Goal: Task Accomplishment & Management: Manage account settings

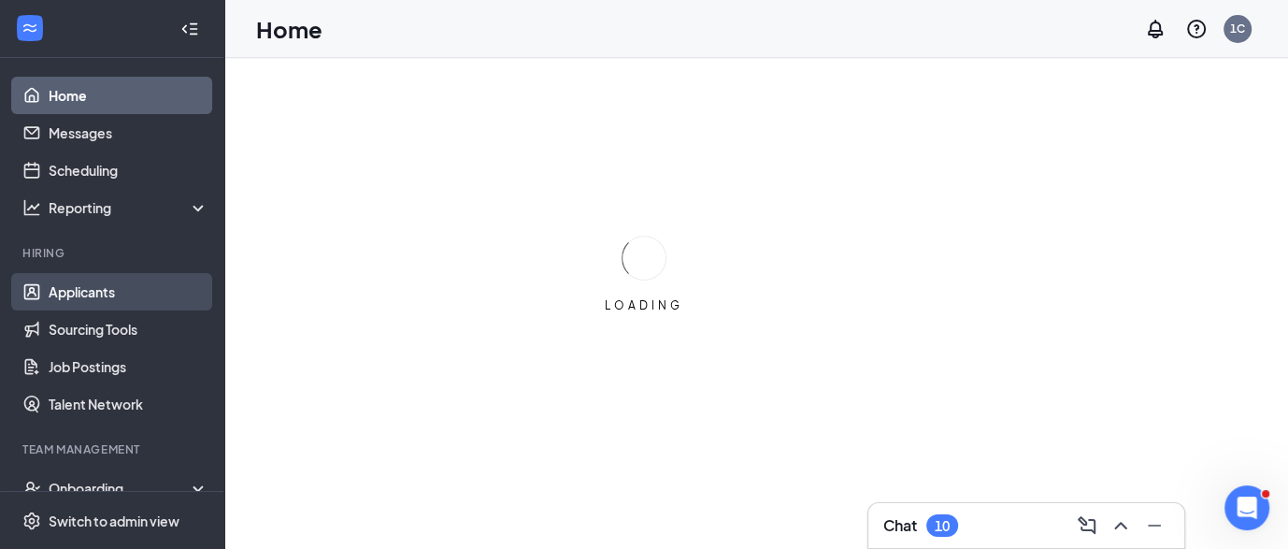
click at [91, 303] on link "Applicants" at bounding box center [129, 291] width 160 height 37
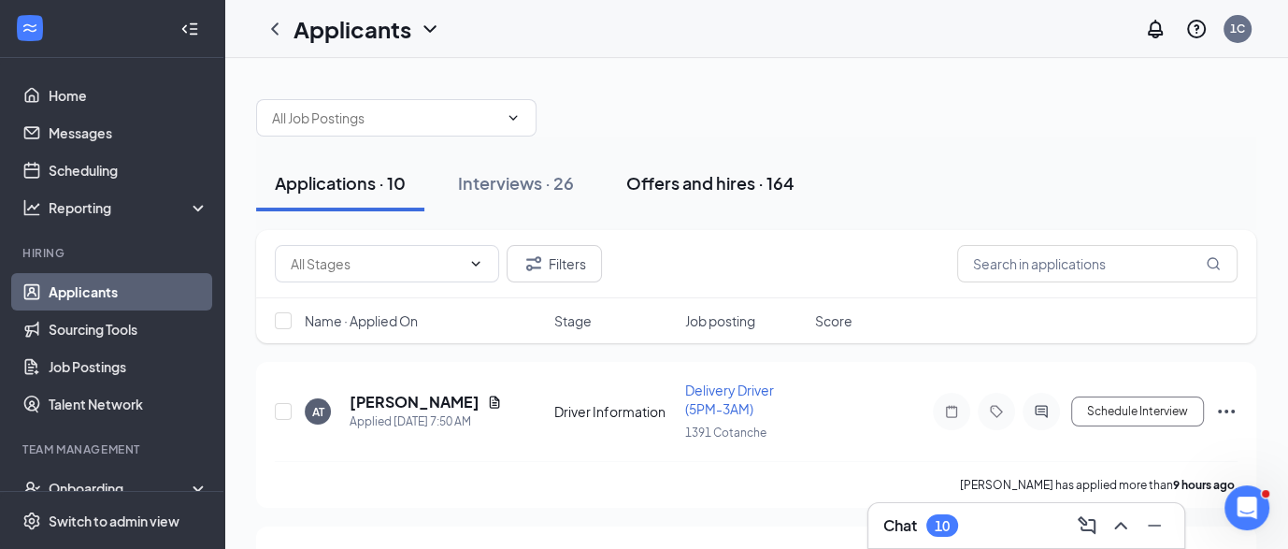
click at [636, 166] on button "Offers and hires · 164" at bounding box center [711, 183] width 206 height 56
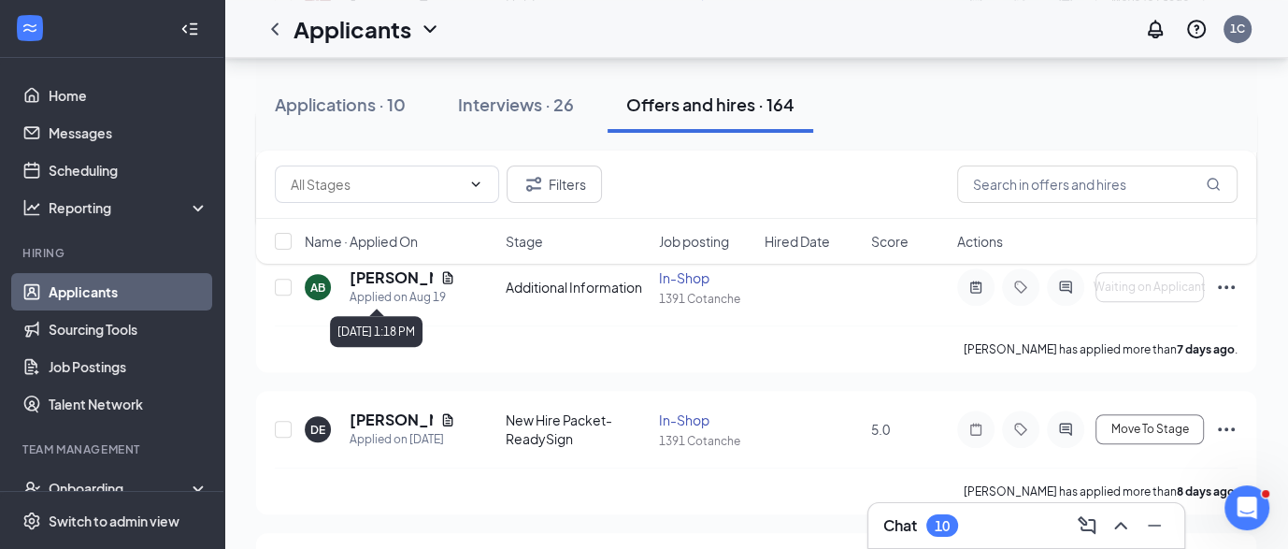
scroll to position [872, 0]
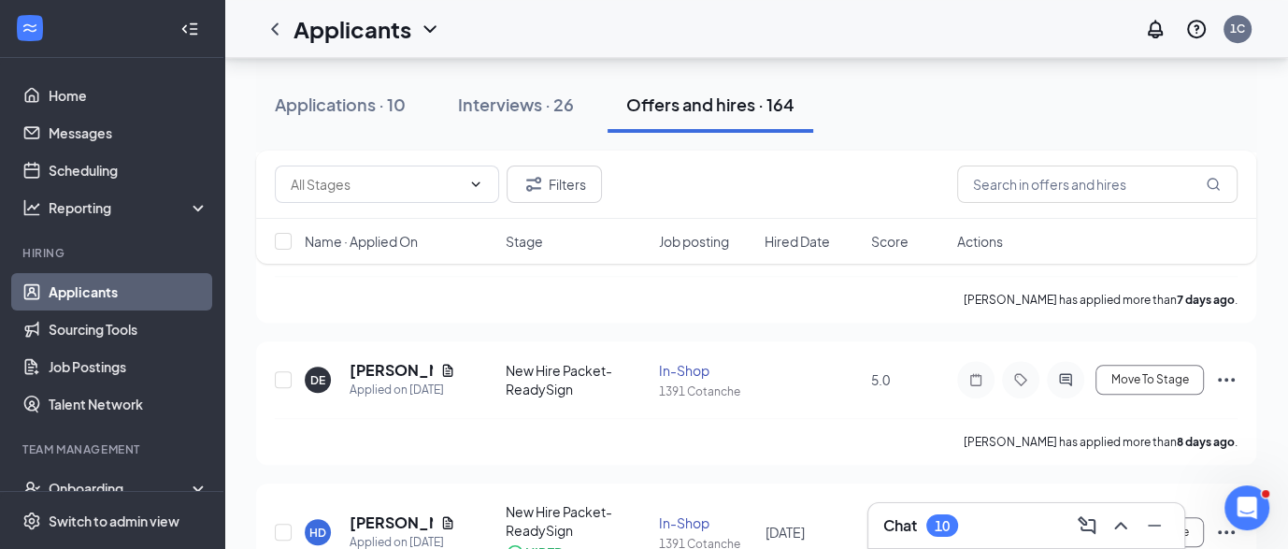
click at [935, 511] on div "Chat 10" at bounding box center [1027, 526] width 286 height 30
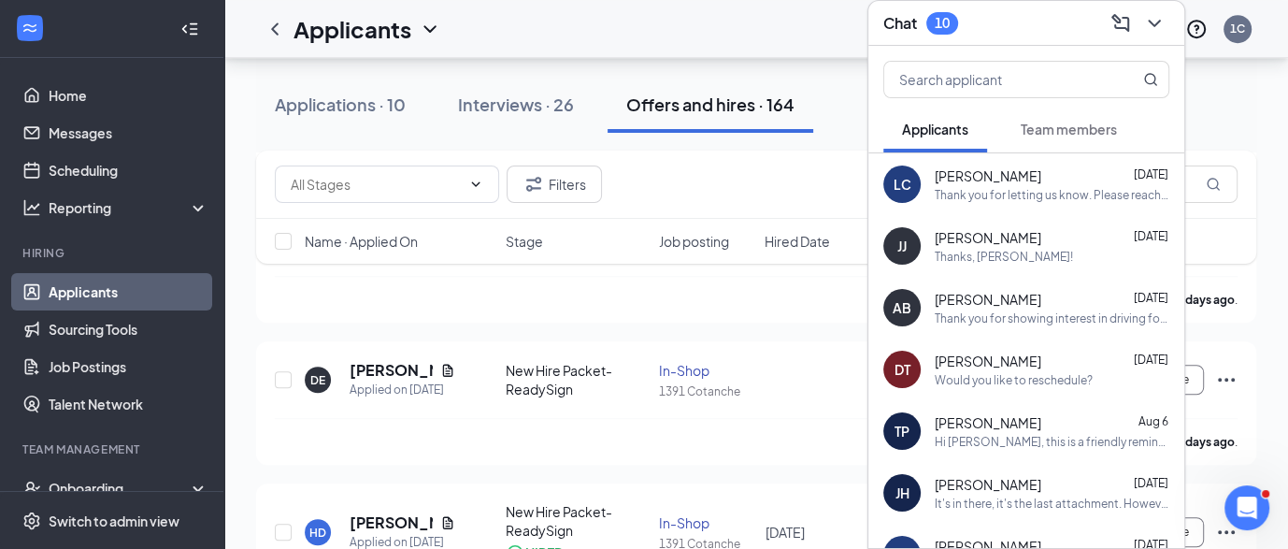
click at [1047, 205] on div "LC [PERSON_NAME] [DATE] Thank you for letting us know. Please reach out as soon…" at bounding box center [1027, 184] width 316 height 62
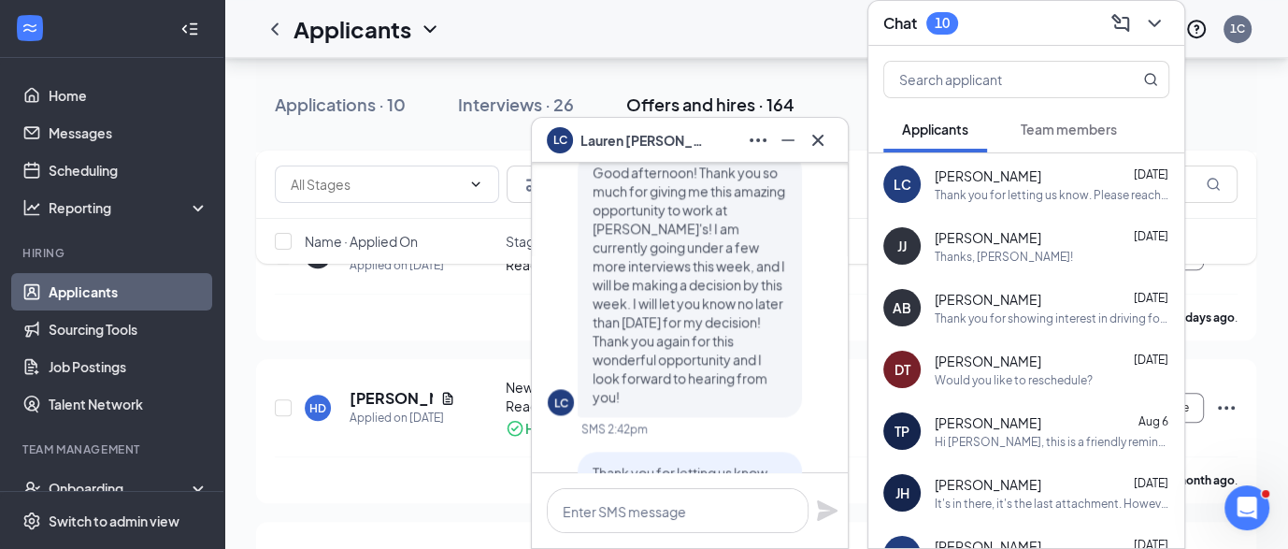
scroll to position [-124, 0]
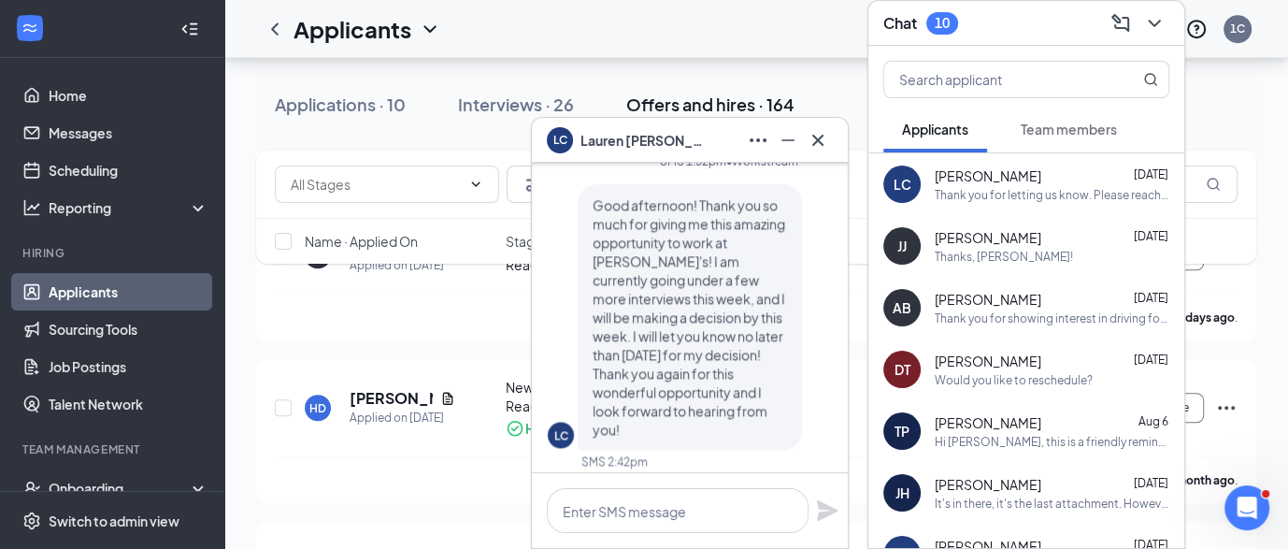
drag, startPoint x: 400, startPoint y: 294, endPoint x: 409, endPoint y: 342, distance: 49.3
click at [399, 295] on div "[PERSON_NAME] has applied more than [DATE] ." at bounding box center [756, 317] width 963 height 47
click at [815, 139] on icon "Cross" at bounding box center [818, 140] width 22 height 22
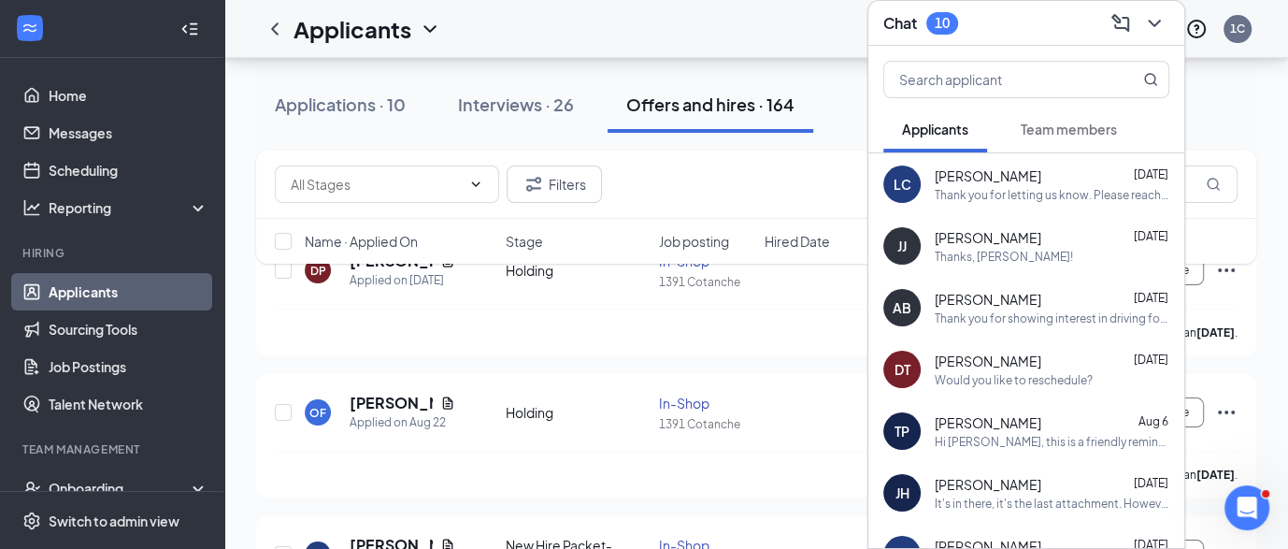
scroll to position [124, 0]
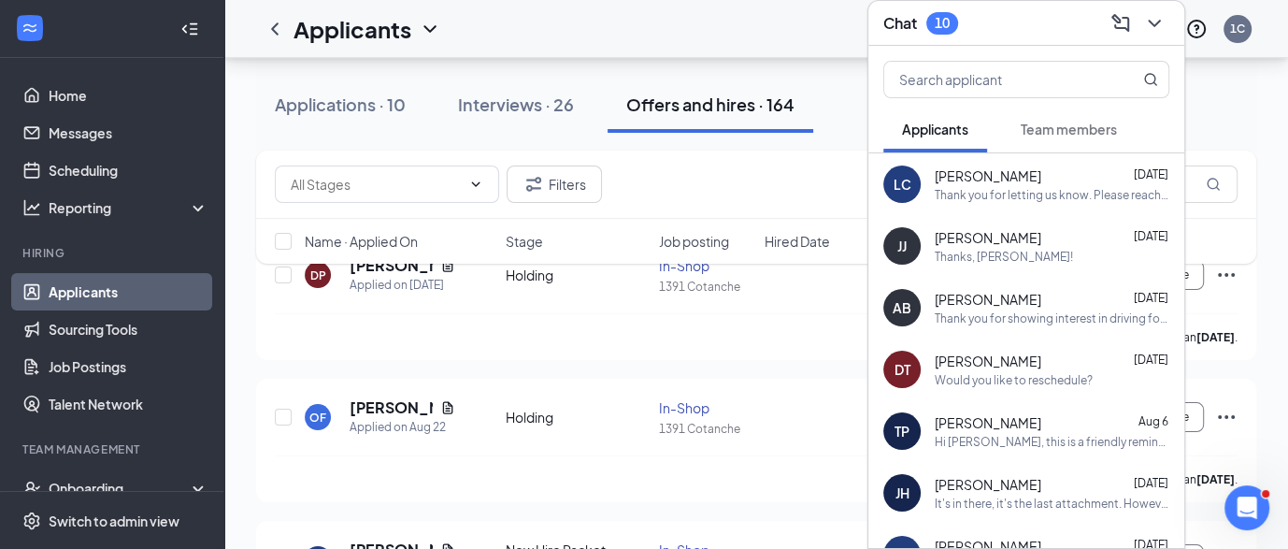
click at [1077, 137] on div "Team members" at bounding box center [1069, 129] width 96 height 19
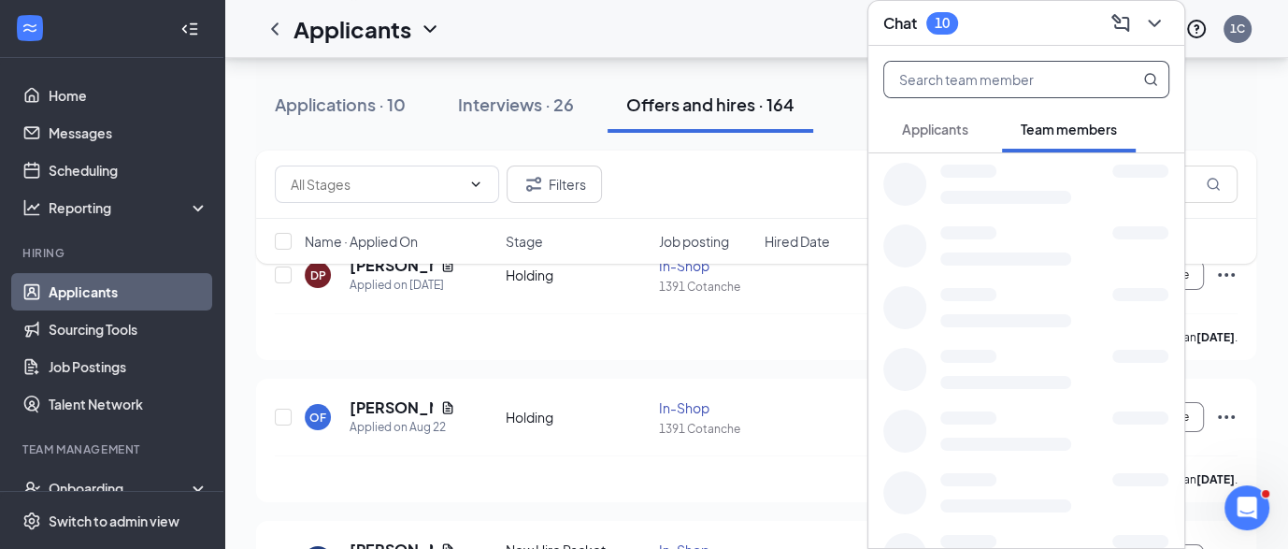
click at [1011, 85] on input "text" at bounding box center [996, 80] width 222 height 36
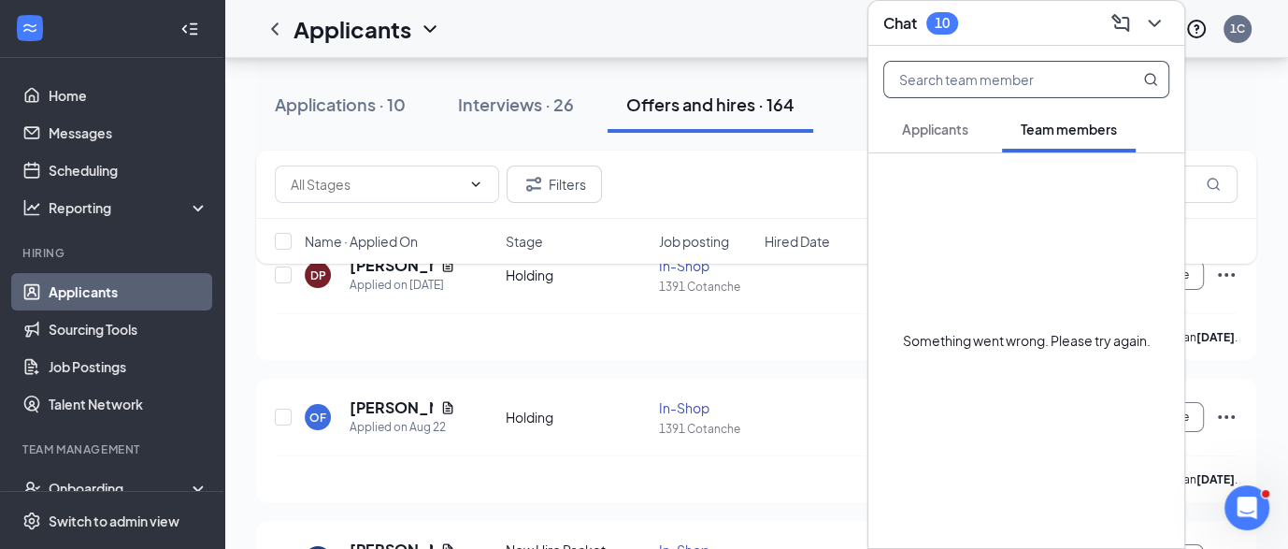
click at [967, 135] on span "Applicants" at bounding box center [935, 129] width 66 height 17
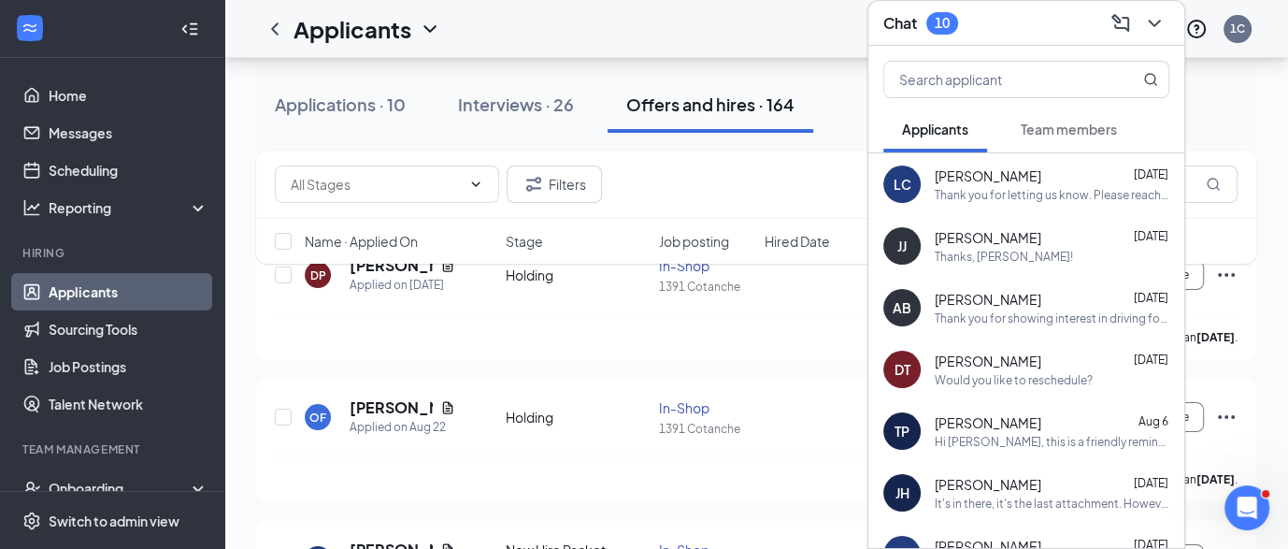
click at [1058, 121] on span "Team members" at bounding box center [1069, 129] width 96 height 17
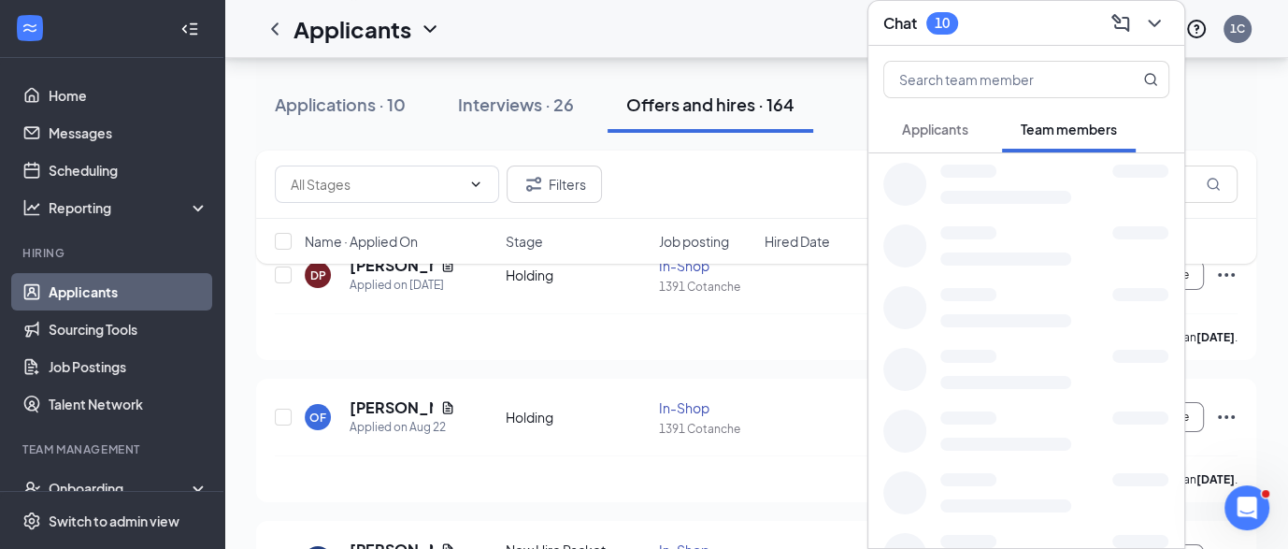
click at [947, 122] on span "Applicants" at bounding box center [935, 129] width 66 height 17
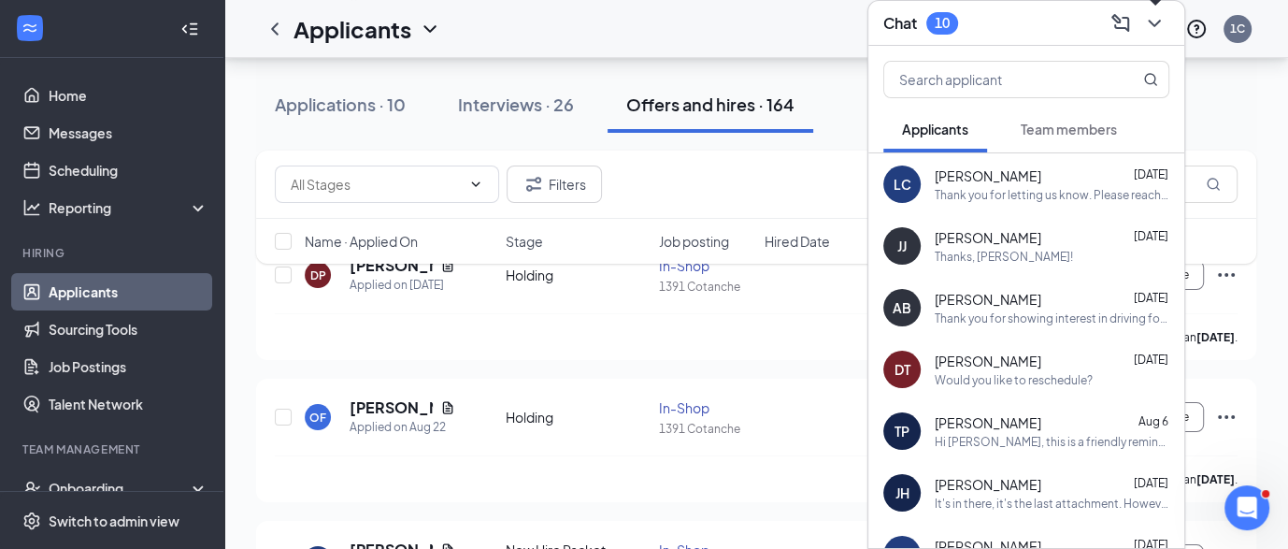
click at [1160, 20] on icon "ChevronDown" at bounding box center [1154, 23] width 12 height 7
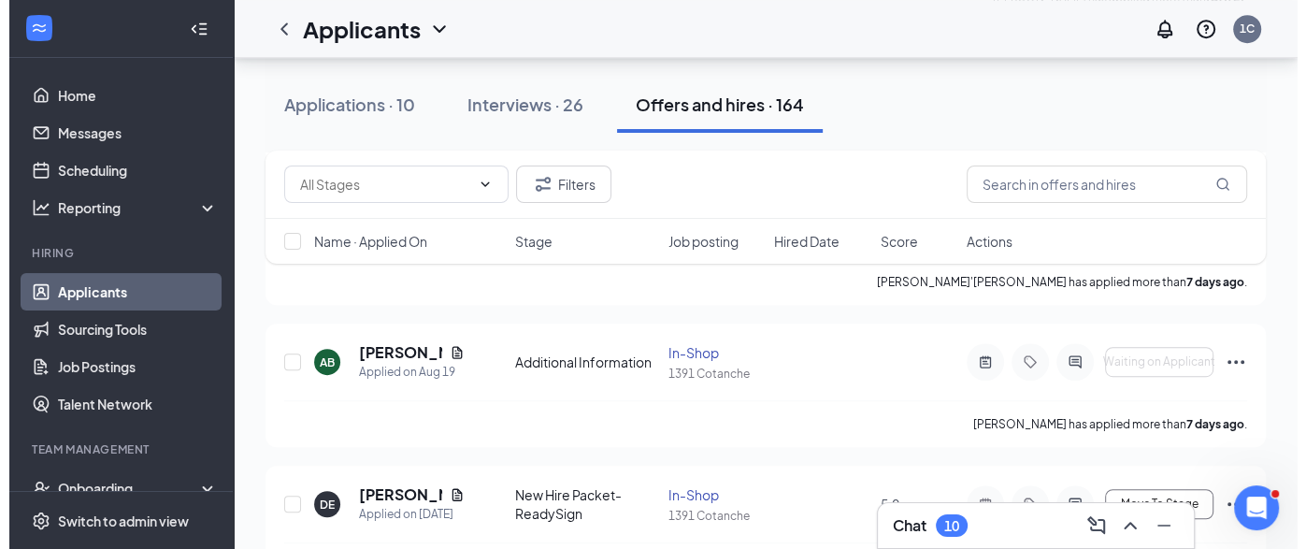
scroll to position [872, 0]
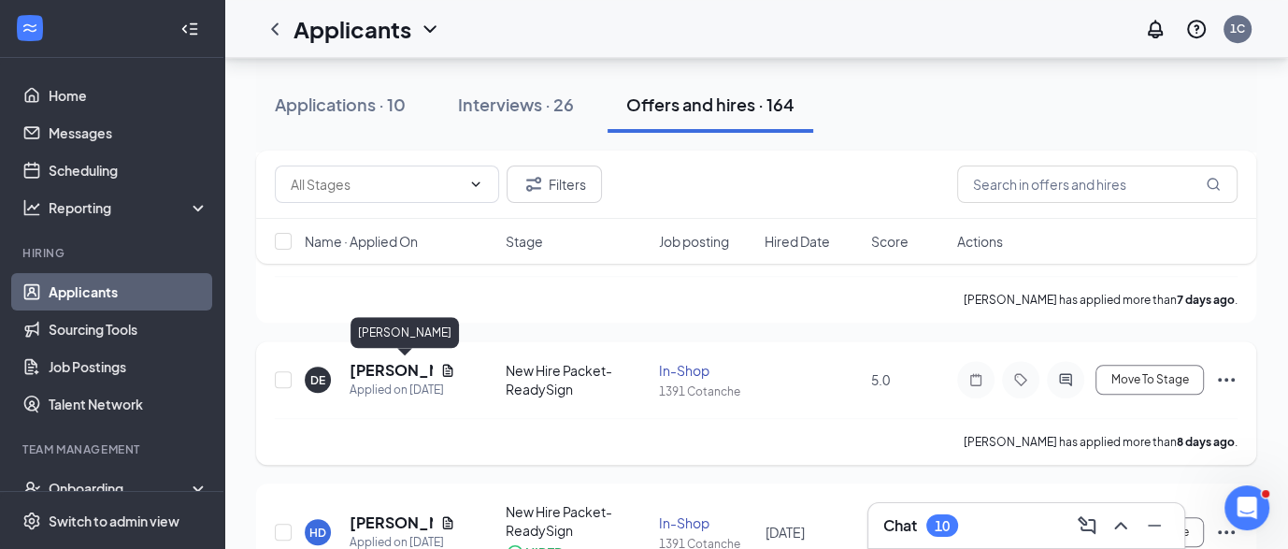
click at [360, 365] on h5 "[PERSON_NAME]" at bounding box center [391, 370] width 83 height 21
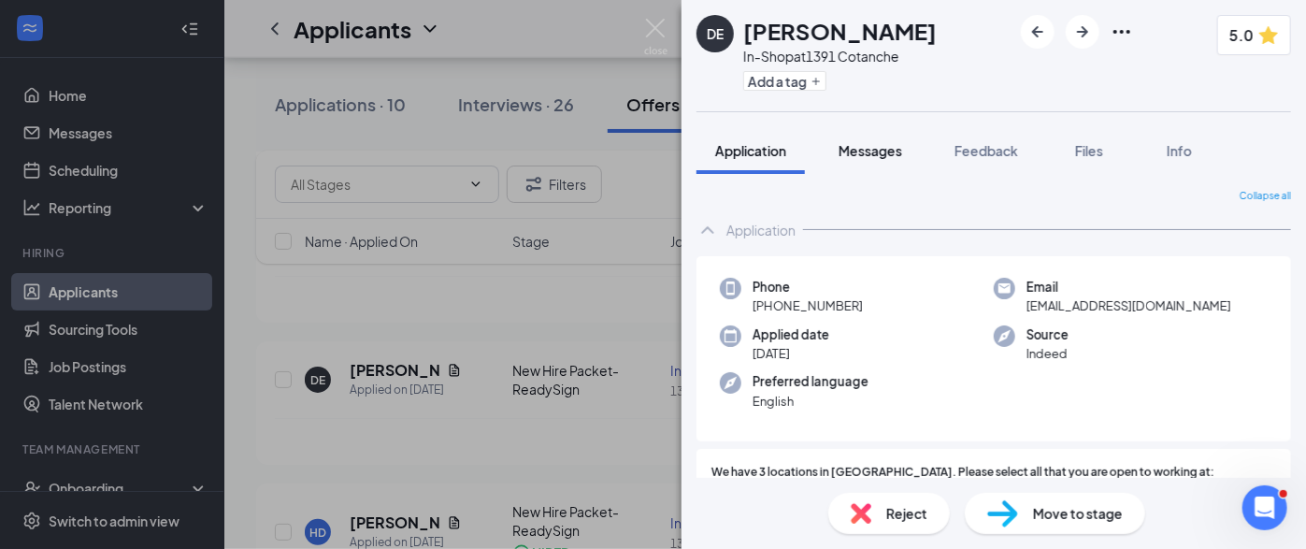
click at [876, 159] on div "Messages" at bounding box center [871, 150] width 64 height 19
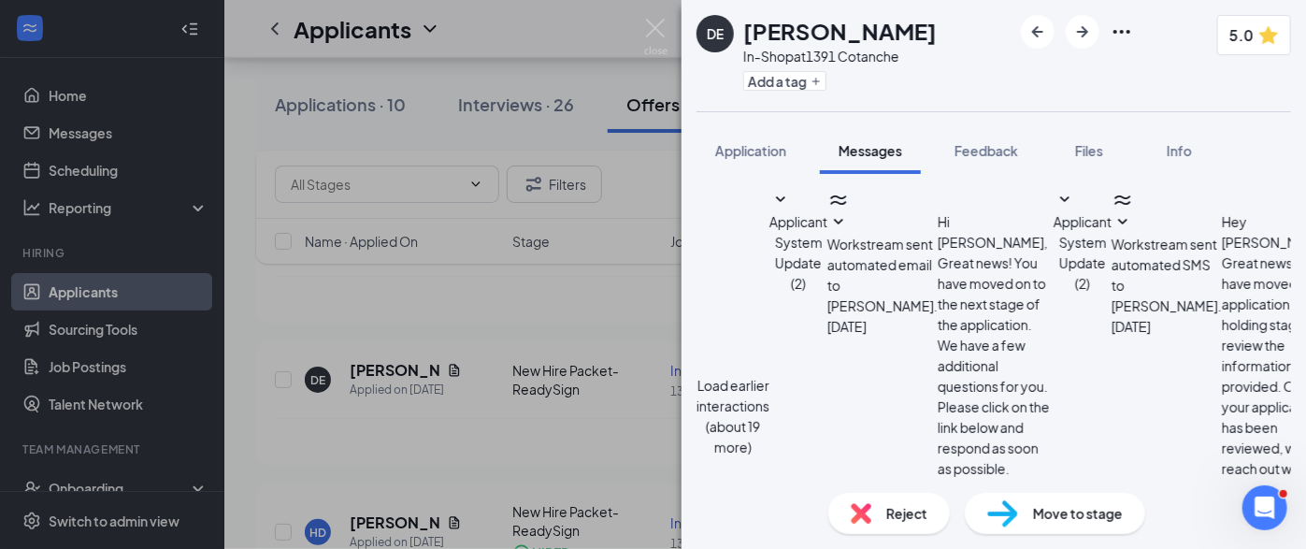
scroll to position [564, 0]
